Goal: Navigation & Orientation: Find specific page/section

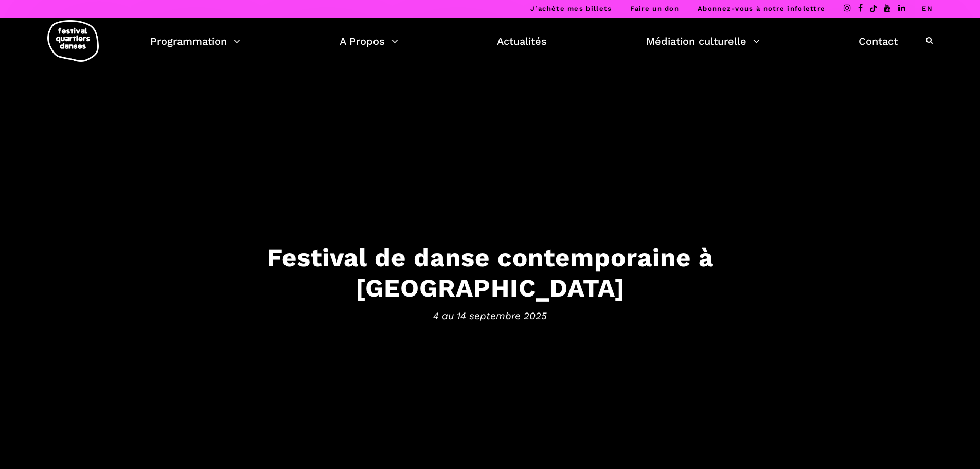
click at [927, 8] on link "EN" at bounding box center [927, 9] width 11 height 8
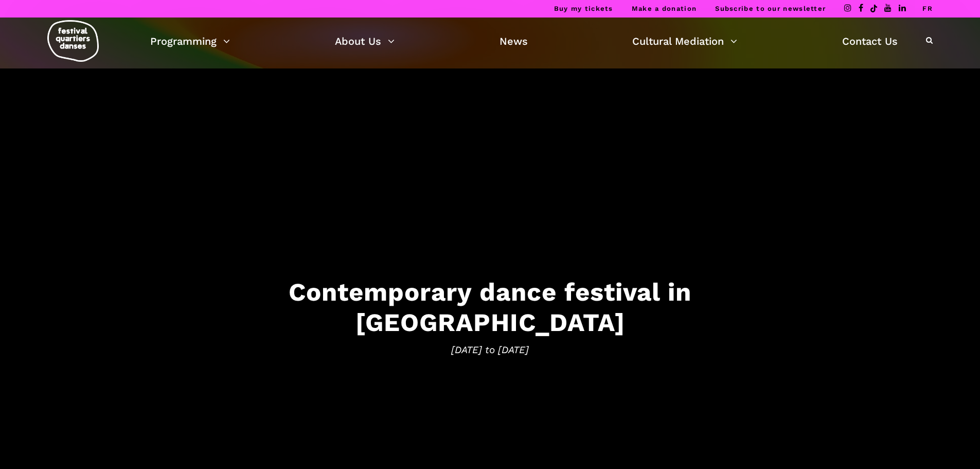
click at [927, 9] on link "FR" at bounding box center [928, 9] width 10 height 8
